Goal: Task Accomplishment & Management: Manage account settings

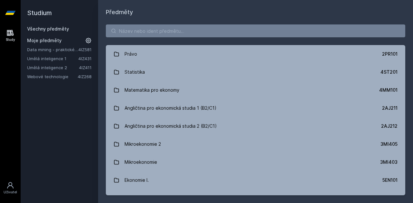
click at [56, 59] on link "Umělá inteligence 1" at bounding box center [52, 58] width 51 height 6
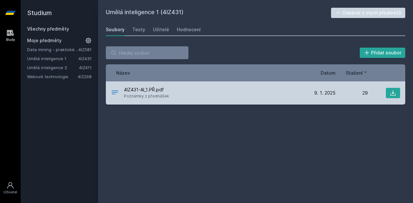
click at [135, 94] on span "Poznámky z přednášek" at bounding box center [146, 96] width 45 height 6
click at [394, 94] on icon at bounding box center [392, 93] width 6 height 6
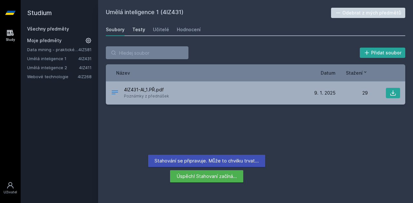
click at [139, 25] on link "Testy" at bounding box center [138, 29] width 13 height 13
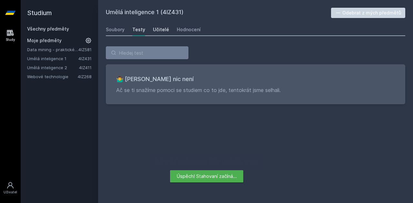
click at [164, 32] on div "Učitelé" at bounding box center [161, 29] width 16 height 6
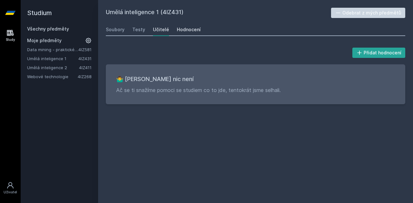
click at [194, 27] on div "Hodnocení" at bounding box center [189, 29] width 24 height 6
click at [52, 67] on link "Umělá inteligence 2" at bounding box center [53, 67] width 52 height 6
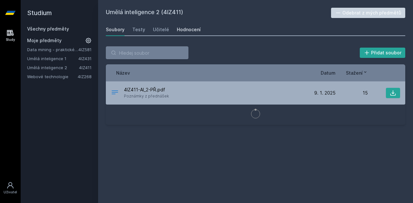
click at [183, 30] on div "Hodnocení" at bounding box center [189, 29] width 24 height 6
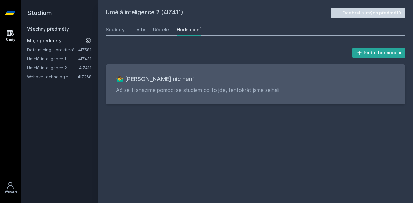
click at [54, 27] on link "Všechny předměty" at bounding box center [48, 28] width 42 height 5
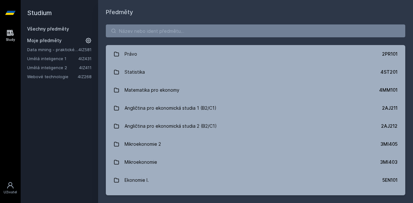
click at [59, 67] on link "Umělá inteligence 2" at bounding box center [53, 67] width 52 height 6
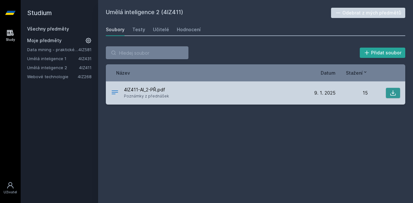
click at [388, 91] on button at bounding box center [393, 93] width 14 height 10
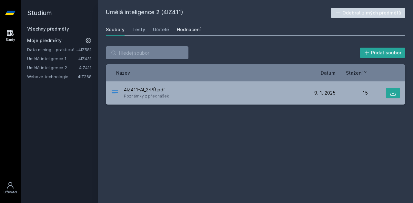
click at [197, 29] on div "Hodnocení" at bounding box center [189, 29] width 24 height 6
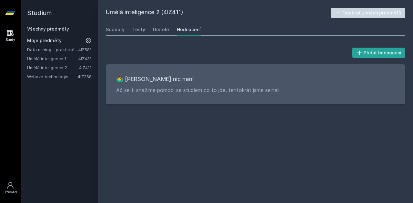
click at [150, 31] on div "Soubory Testy Učitelé Hodnocení" at bounding box center [255, 29] width 299 height 13
click at [137, 30] on div "Testy" at bounding box center [138, 29] width 13 height 6
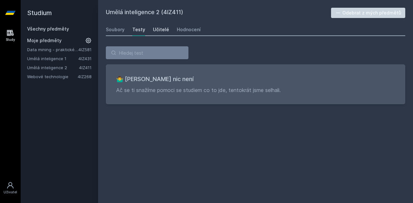
click at [165, 28] on div "Učitelé" at bounding box center [161, 29] width 16 height 6
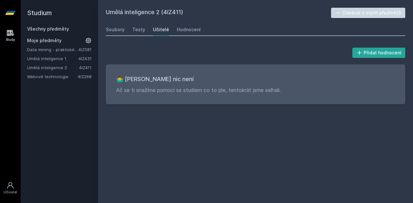
click at [55, 27] on link "Všechny předměty" at bounding box center [48, 28] width 42 height 5
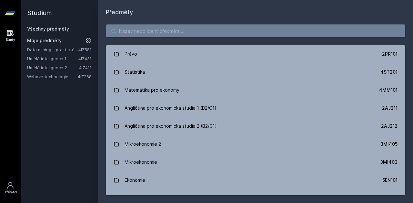
click at [152, 29] on input "search" at bounding box center [255, 31] width 299 height 13
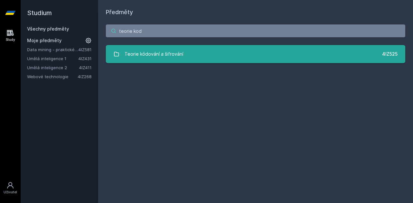
type input "teorie kod"
click at [153, 60] on div "Teorie kódování a šifrování" at bounding box center [153, 54] width 59 height 13
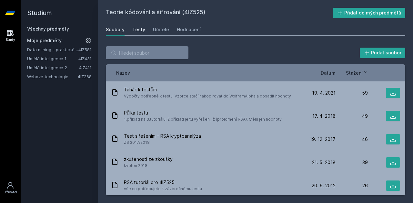
click at [138, 35] on link "Testy" at bounding box center [138, 29] width 13 height 13
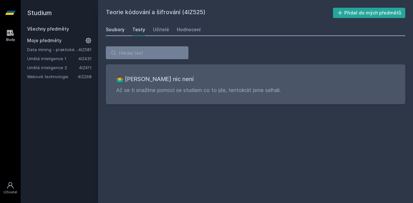
click at [118, 34] on link "Soubory" at bounding box center [115, 29] width 19 height 13
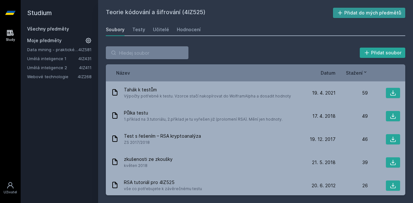
click at [383, 12] on button "Přidat do mých předmětů" at bounding box center [369, 13] width 73 height 10
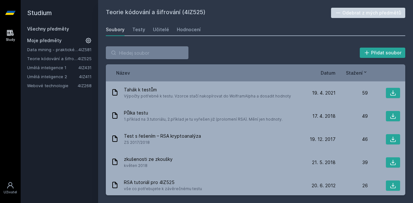
click at [60, 28] on link "Všechny předměty" at bounding box center [48, 28] width 42 height 5
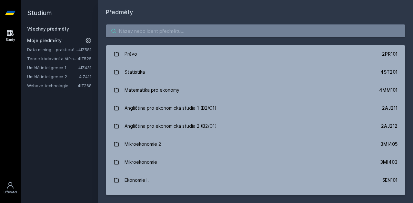
click at [151, 27] on input "search" at bounding box center [255, 31] width 299 height 13
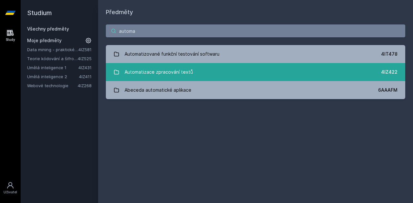
type input "automa"
click at [177, 69] on div "Automatizace zpracování textů" at bounding box center [158, 72] width 68 height 13
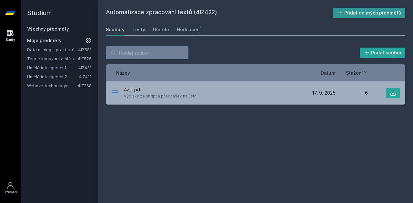
click at [385, 10] on button "Přidat do mých předmětů" at bounding box center [369, 13] width 73 height 10
